Goal: Check status: Check status

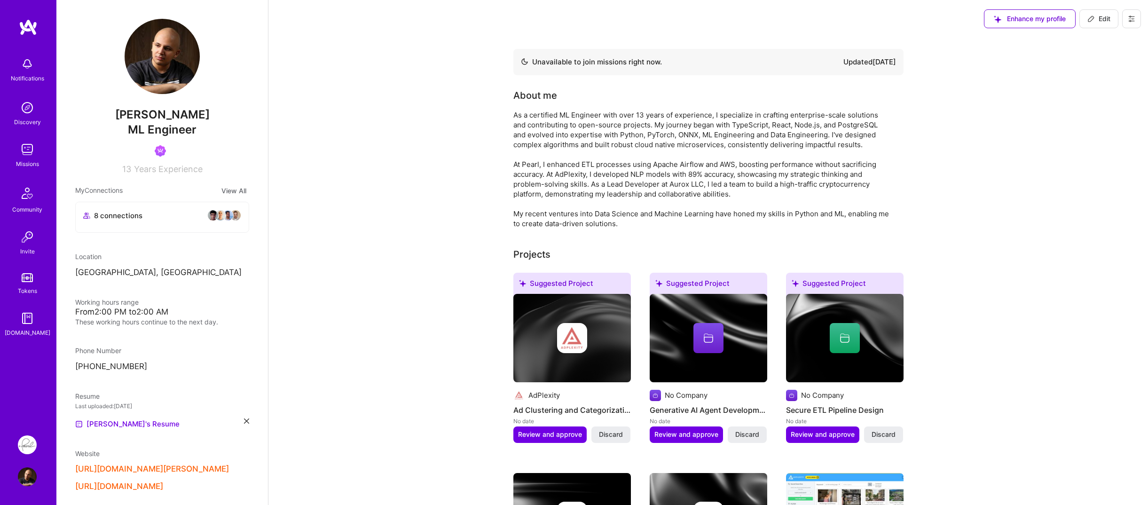
click at [22, 445] on img at bounding box center [27, 444] width 19 height 19
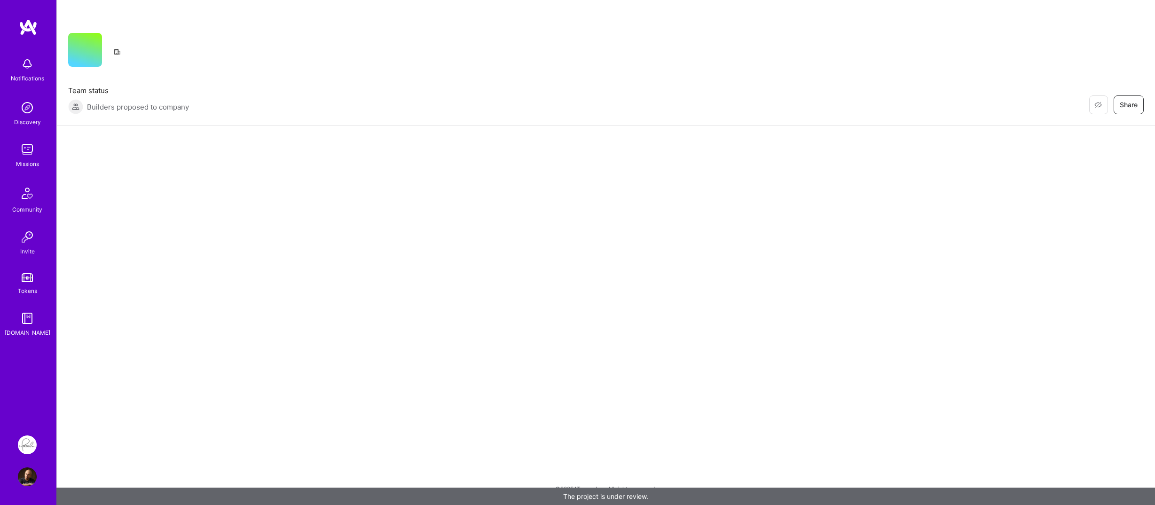
click at [27, 386] on div "Notifications Discovery Missions Community Invite Tokens A.Guide" at bounding box center [28, 220] width 56 height 403
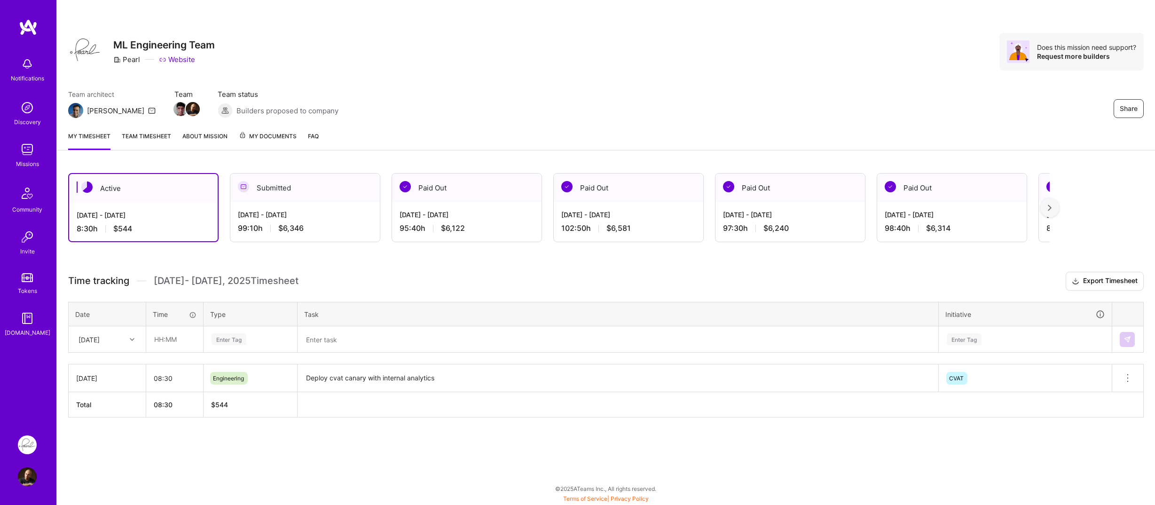
click at [146, 136] on link "Team timesheet" at bounding box center [146, 140] width 49 height 19
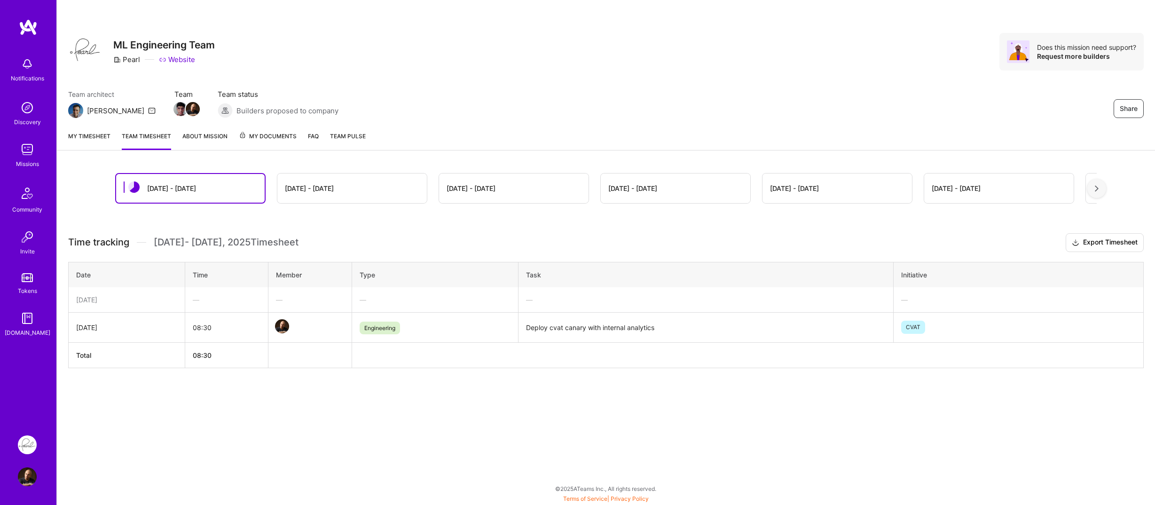
click at [95, 137] on link "My timesheet" at bounding box center [89, 140] width 42 height 19
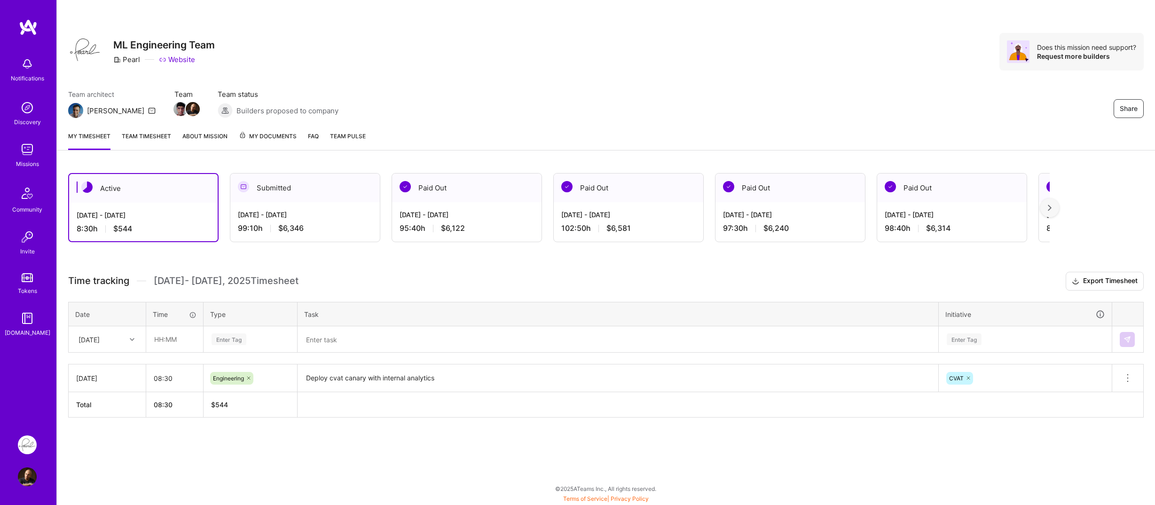
click at [422, 291] on div "Time tracking Sep 1 - Sep 15 , 2025 Timesheet Export Timesheet Date Time Type T…" at bounding box center [606, 345] width 1076 height 146
click at [323, 210] on div "Aug 16 - Aug 31, 2025" at bounding box center [305, 215] width 134 height 10
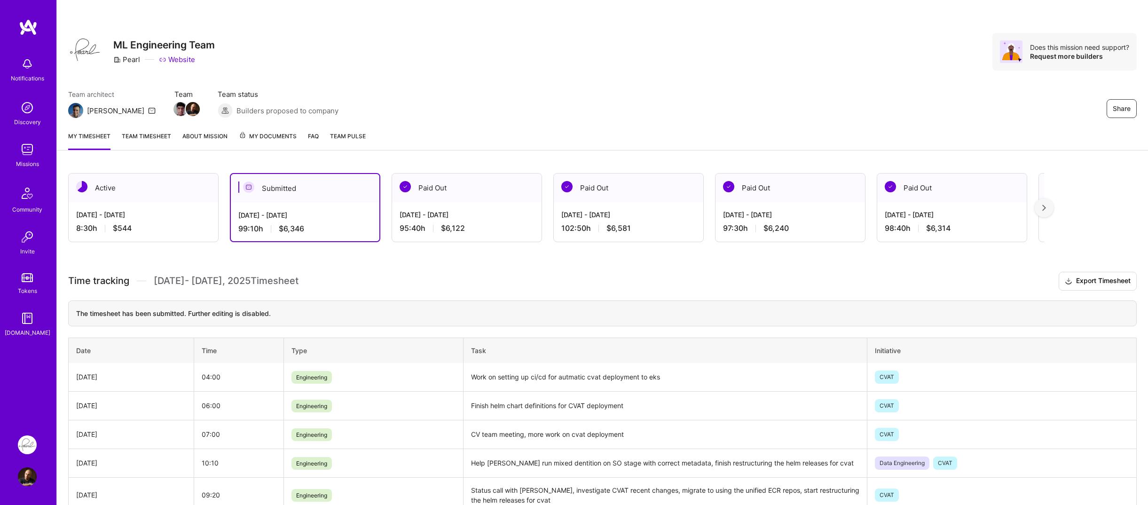
click at [313, 258] on div "Active Sep 1 - Sep 15, 2025 8:30 h $544 Submitted Aug 16 - Aug 31, 2025 99:10 h…" at bounding box center [602, 492] width 1091 height 660
click at [270, 138] on span "My Documents" at bounding box center [268, 136] width 58 height 10
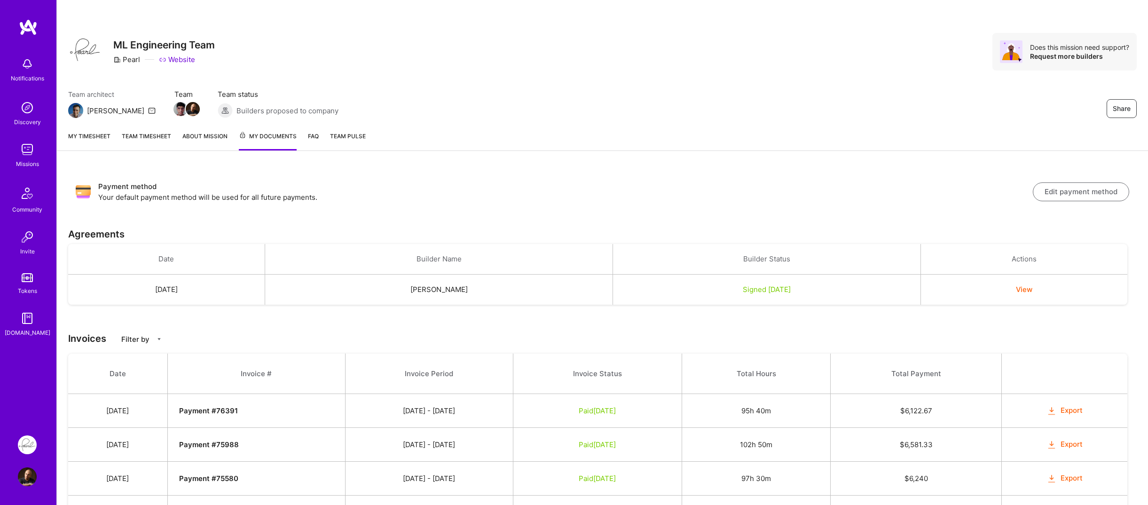
click at [559, 410] on td "Paid Aug 29, 2025" at bounding box center [597, 411] width 169 height 34
click at [1052, 410] on icon "button" at bounding box center [1052, 411] width 11 height 11
click at [238, 411] on strong "Payment # 76391" at bounding box center [208, 410] width 59 height 9
copy strong "76391"
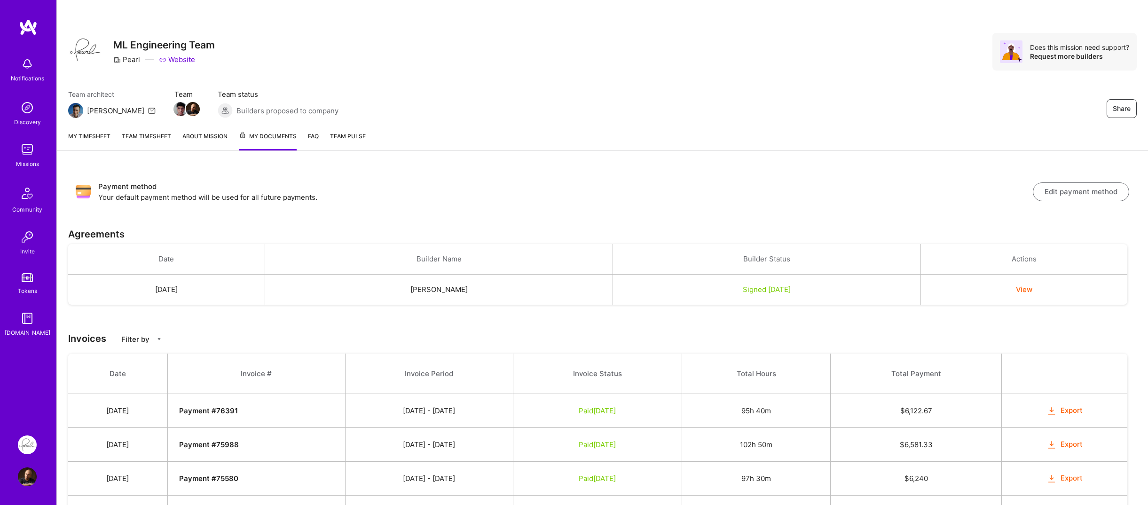
click at [238, 411] on strong "Payment # 76391" at bounding box center [208, 410] width 59 height 9
copy strong "76391"
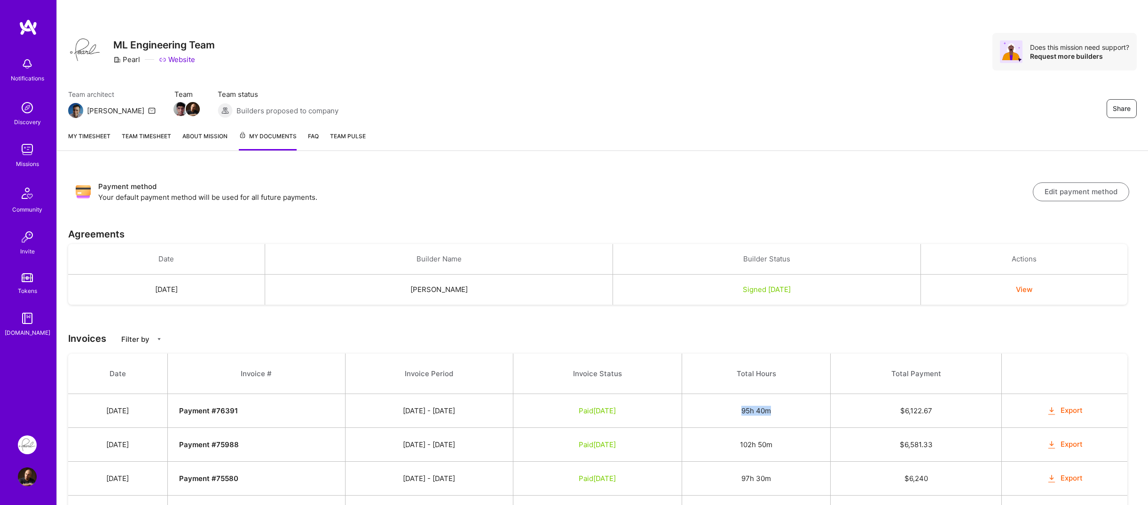
drag, startPoint x: 760, startPoint y: 413, endPoint x: 796, endPoint y: 410, distance: 36.3
click at [796, 410] on td "95h 40m" at bounding box center [756, 411] width 149 height 34
copy td "95h 40m"
click at [568, 177] on div "Payment method Your default payment method will be used for all future payments…" at bounding box center [602, 191] width 1069 height 36
click at [567, 179] on div "Payment method Your default payment method will be used for all future payments…" at bounding box center [602, 191] width 1069 height 36
